Goal: Check status

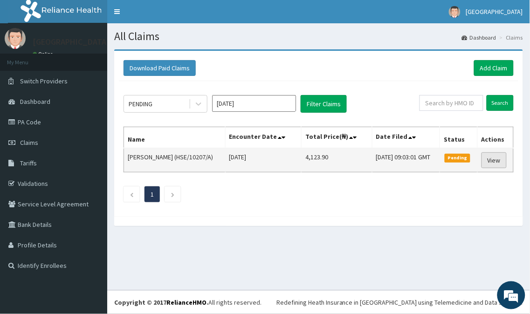
click at [498, 166] on link "View" at bounding box center [493, 160] width 25 height 16
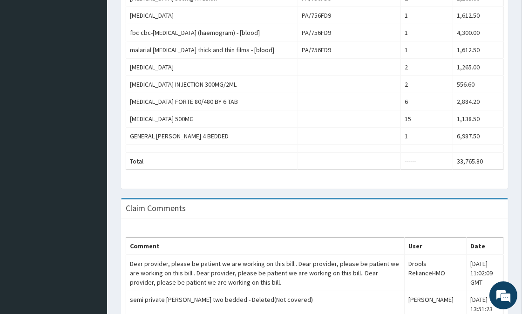
scroll to position [117, 0]
